Goal: Communication & Community: Ask a question

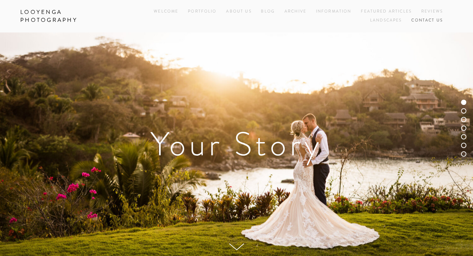
click at [427, 18] on link "Contact Us" at bounding box center [427, 20] width 32 height 9
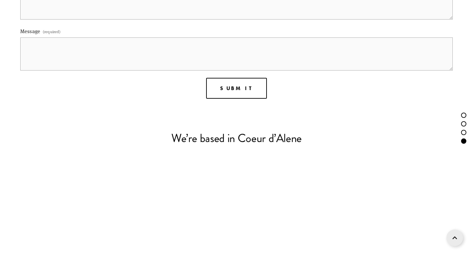
scroll to position [673, 0]
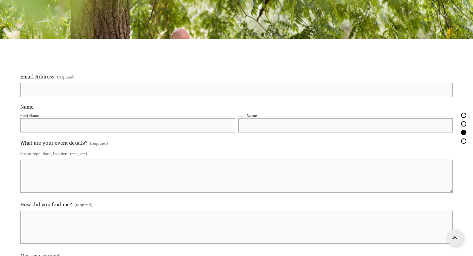
click at [38, 90] on input "Email Address (required)" at bounding box center [236, 90] width 432 height 14
type input "darenmattison@gmail.com"
type input "Daren"
type input "Mattison"
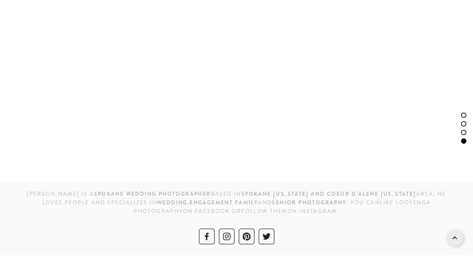
type input "darenmattison@gmail.comw"
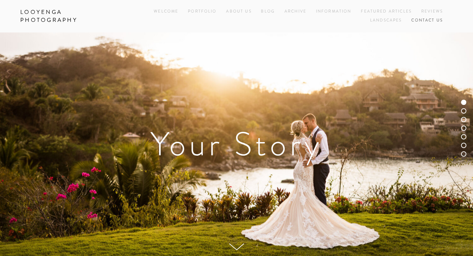
click at [428, 22] on link "Contact Us" at bounding box center [427, 20] width 32 height 9
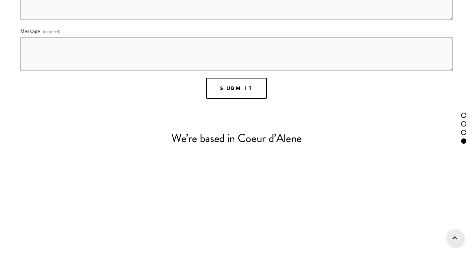
scroll to position [673, 0]
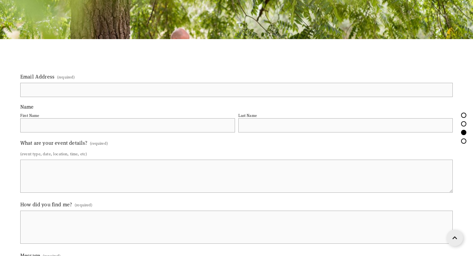
click at [64, 87] on input "Email Address (required)" at bounding box center [236, 90] width 432 height 14
